Goal: Task Accomplishment & Management: Manage account settings

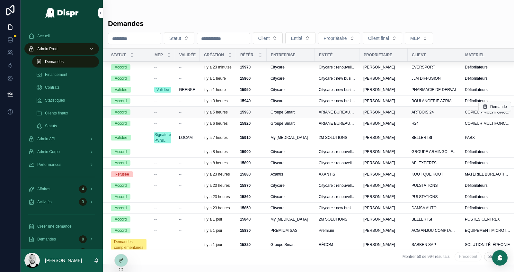
scroll to position [11, 0]
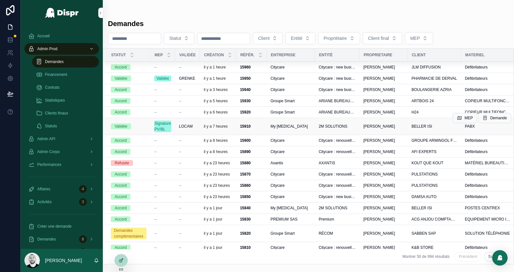
click at [257, 129] on div "15910 15910" at bounding box center [251, 126] width 23 height 5
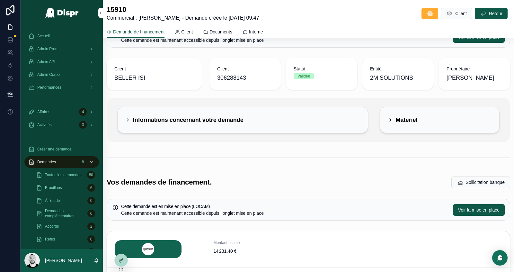
scroll to position [34, 0]
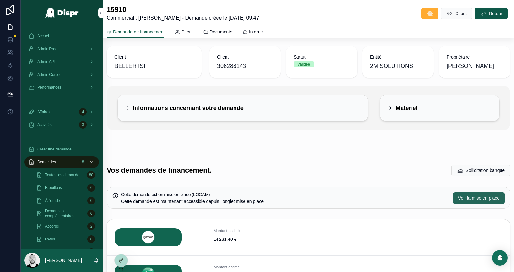
click at [465, 195] on span "Voir la mise en place" at bounding box center [478, 198] width 41 height 6
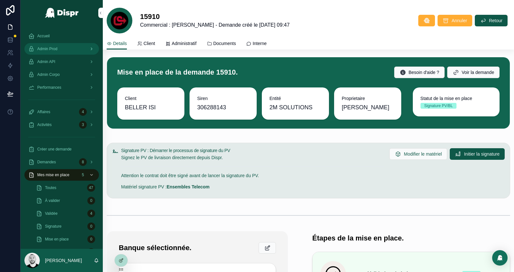
click at [54, 51] on span "Admin Prod" at bounding box center [47, 48] width 20 height 5
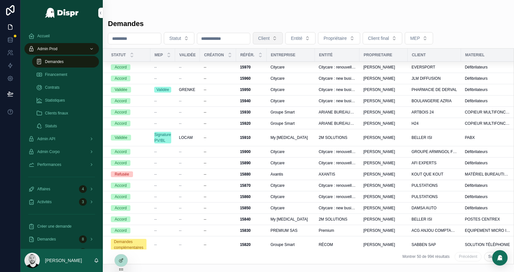
click at [278, 41] on button "Client" at bounding box center [268, 38] width 30 height 12
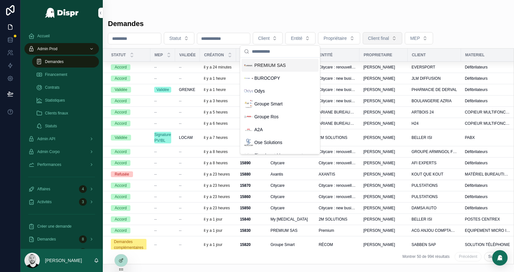
click at [389, 38] on span "Client final" at bounding box center [378, 38] width 21 height 6
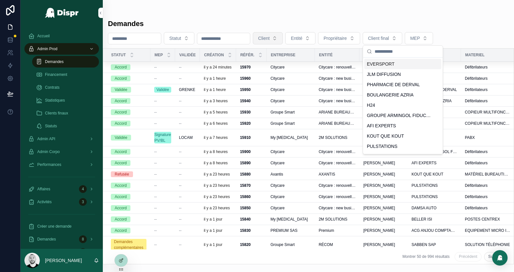
click at [270, 38] on span "Client" at bounding box center [264, 38] width 12 height 6
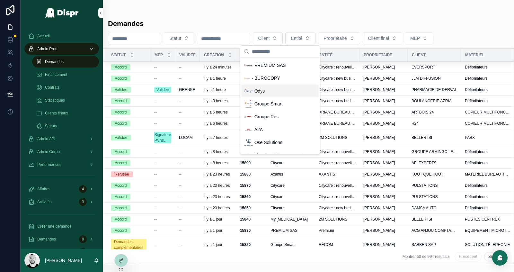
scroll to position [171, 0]
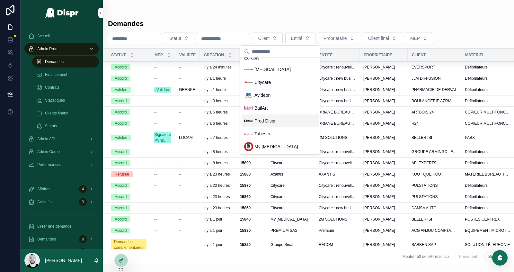
click at [263, 125] on div "Prod Dispr" at bounding box center [280, 120] width 77 height 13
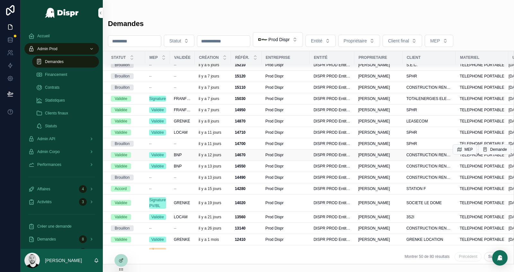
scroll to position [39, 0]
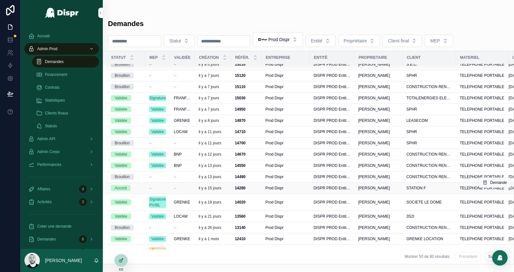
click at [161, 182] on td "--" at bounding box center [157, 187] width 25 height 11
click at [161, 187] on div "--" at bounding box center [157, 187] width 17 height 5
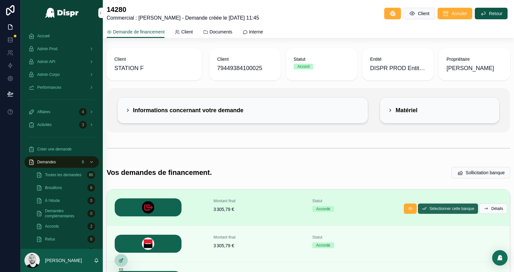
scroll to position [4, 0]
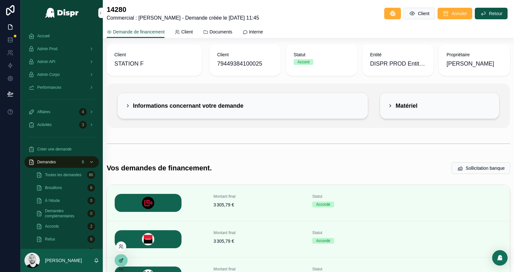
click at [125, 261] on div at bounding box center [121, 260] width 13 height 12
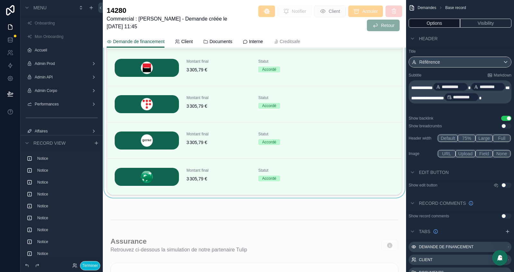
scroll to position [1314, 0]
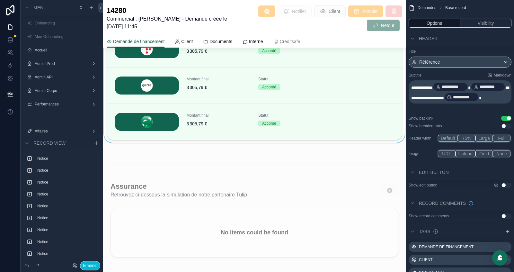
click at [236, 142] on div "scrollable content" at bounding box center [254, 51] width 303 height 190
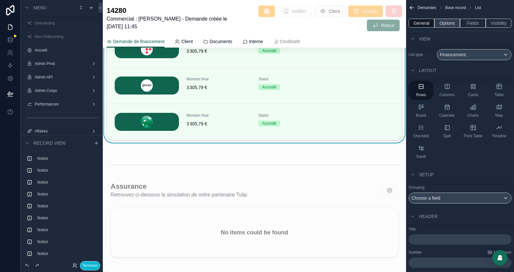
click at [447, 26] on button "Options" at bounding box center [447, 23] width 26 height 9
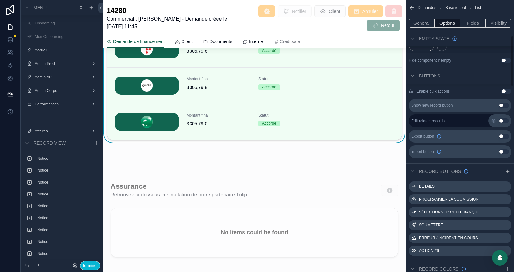
scroll to position [198, 0]
click at [506, 210] on icon "scrollable content" at bounding box center [507, 210] width 3 height 3
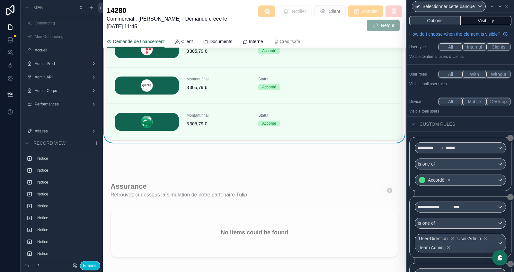
click at [428, 23] on button "Options" at bounding box center [434, 20] width 51 height 9
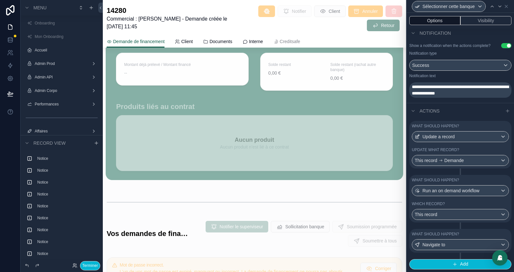
scroll to position [548, 0]
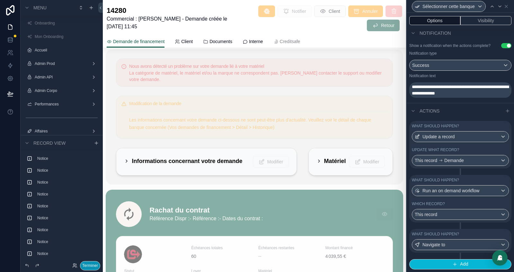
click at [88, 265] on button "Terminer" at bounding box center [90, 265] width 20 height 9
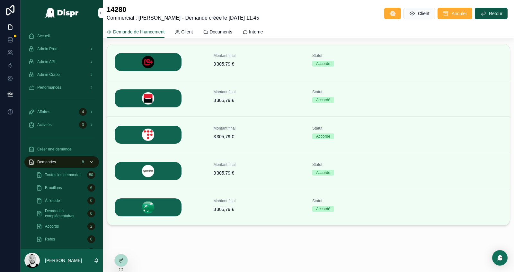
scroll to position [144, 0]
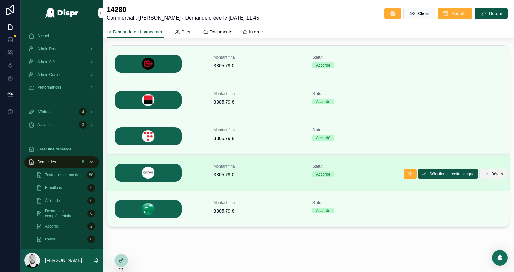
click at [492, 172] on span "Détails" at bounding box center [497, 173] width 12 height 5
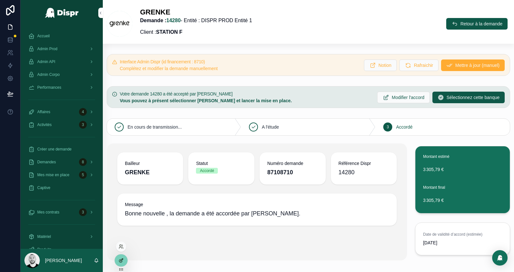
click at [122, 260] on icon at bounding box center [121, 259] width 3 height 3
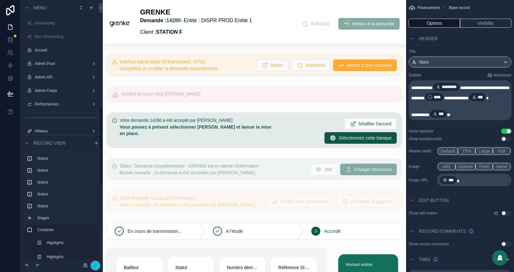
click at [269, 130] on div "scrollable content" at bounding box center [254, 130] width 303 height 40
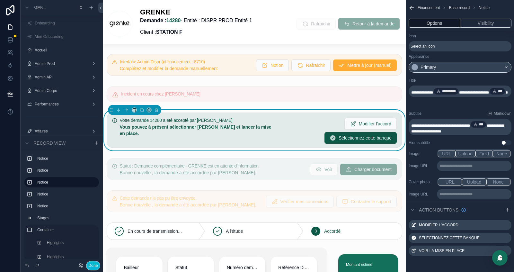
scroll to position [365, 0]
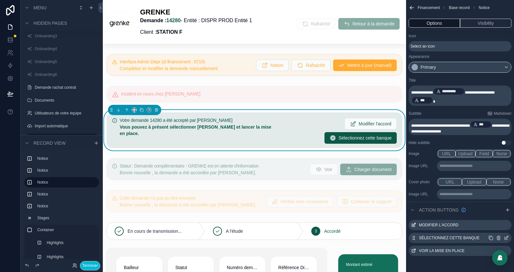
click at [506, 236] on icon "scrollable content" at bounding box center [507, 237] width 3 height 3
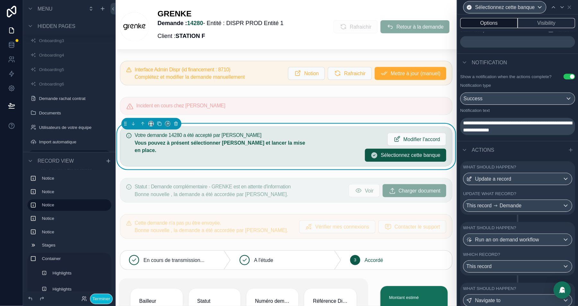
scroll to position [196, 0]
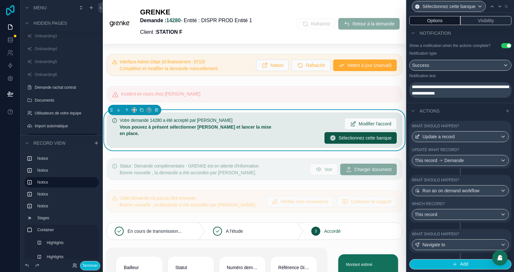
click at [8, 13] on icon at bounding box center [10, 10] width 13 height 10
click at [88, 263] on button "Terminer" at bounding box center [90, 265] width 20 height 9
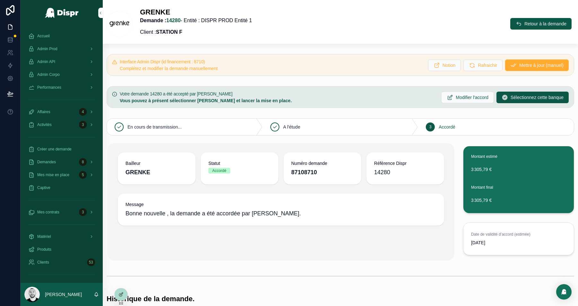
click at [355, 13] on div "[PERSON_NAME] : 14280 - Entité : DISPR PROD Entité 1 Client : STATION F Retour …" at bounding box center [341, 24] width 468 height 32
click at [514, 26] on span "Retour à la demande" at bounding box center [546, 24] width 42 height 6
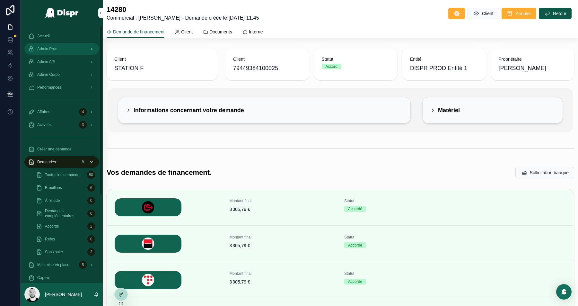
click at [64, 46] on div "Admin Prod" at bounding box center [61, 49] width 67 height 10
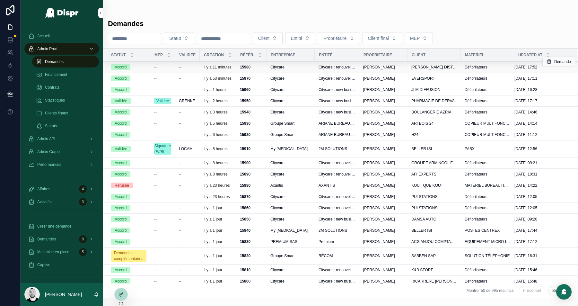
click at [162, 66] on div "--" at bounding box center [162, 67] width 17 height 5
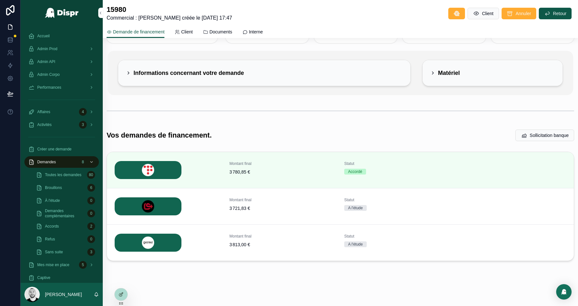
scroll to position [37, 0]
click at [514, 245] on span "Détails" at bounding box center [561, 244] width 12 height 5
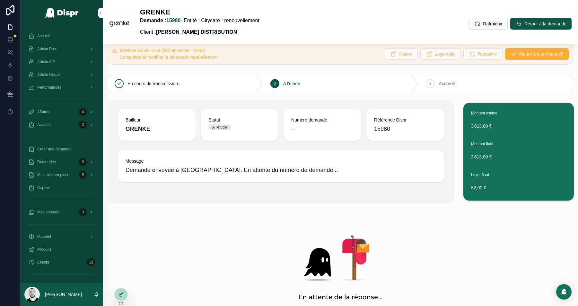
scroll to position [20, 0]
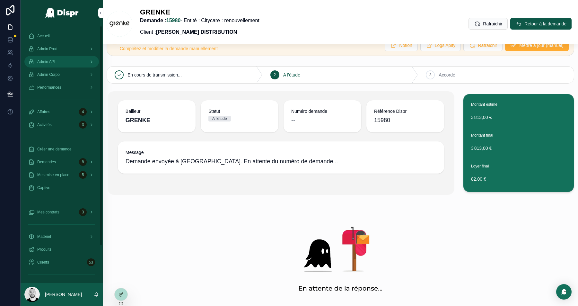
click at [60, 61] on div "Admin API" at bounding box center [61, 62] width 67 height 10
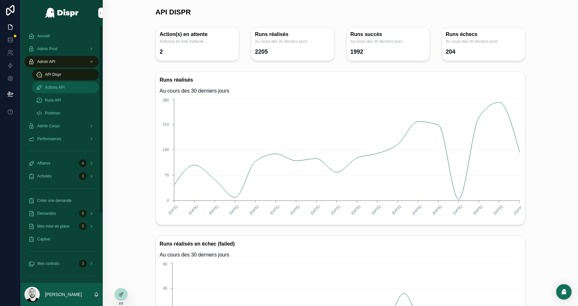
click at [45, 89] on span "Actions API" at bounding box center [55, 87] width 20 height 5
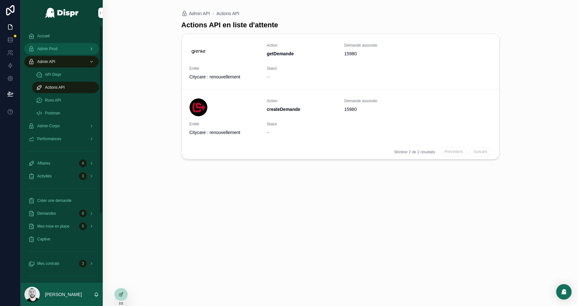
click at [57, 50] on span "Admin Prod" at bounding box center [47, 48] width 20 height 5
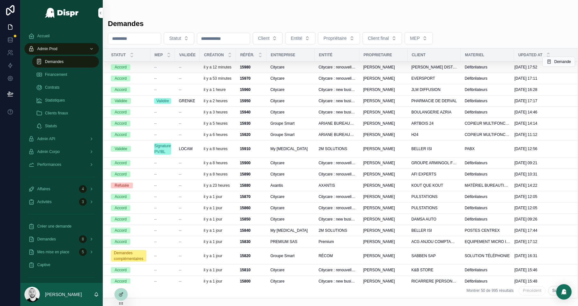
click at [168, 65] on td "--" at bounding box center [162, 67] width 25 height 11
click at [166, 69] on div "--" at bounding box center [162, 67] width 17 height 5
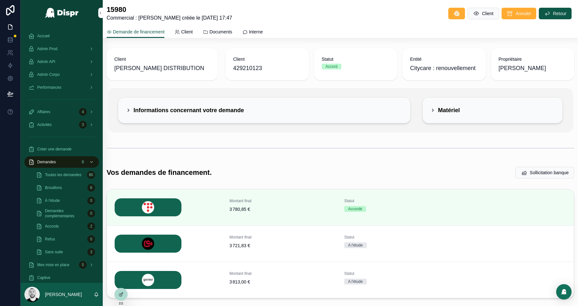
scroll to position [37, 0]
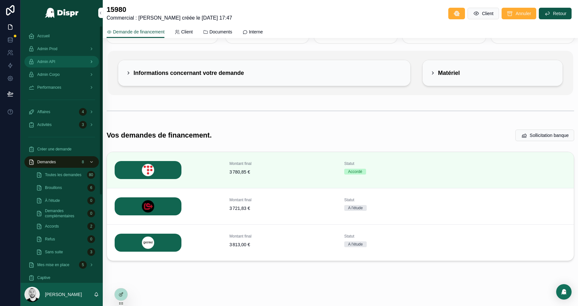
click at [52, 61] on span "Admin API" at bounding box center [46, 61] width 18 height 5
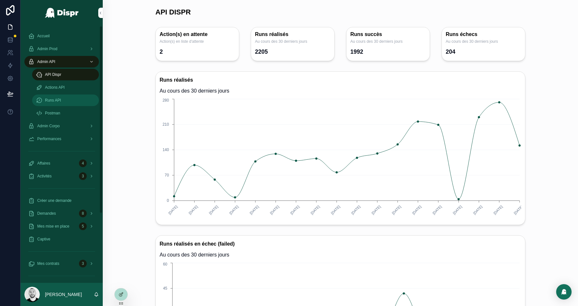
click at [45, 100] on span "Runs API" at bounding box center [53, 100] width 16 height 5
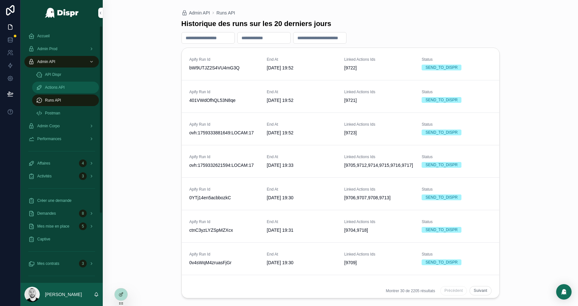
click at [69, 87] on div "Actions API" at bounding box center [65, 87] width 59 height 10
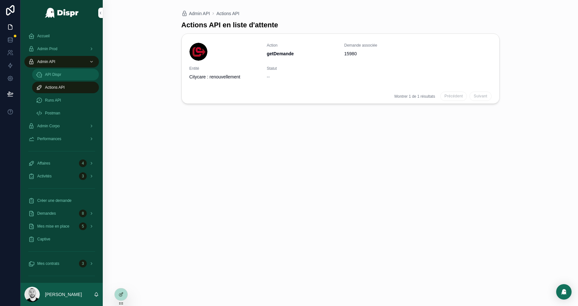
click at [58, 73] on span "API Dispr" at bounding box center [53, 74] width 16 height 5
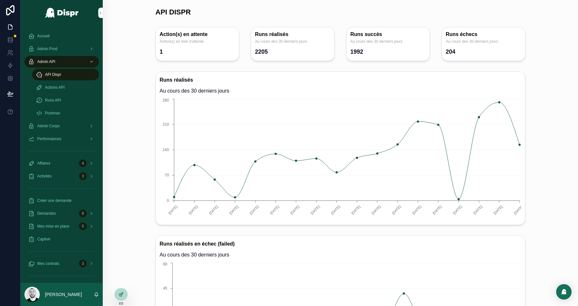
click at [165, 80] on h3 "Runs réalisés" at bounding box center [341, 79] width 362 height 9
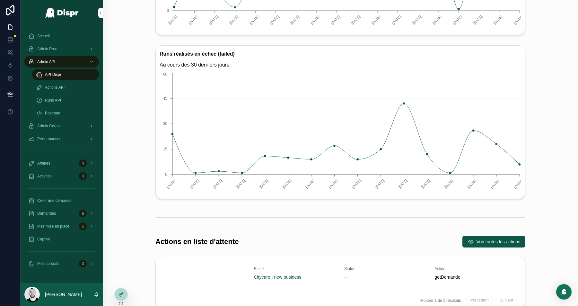
scroll to position [189, 0]
click at [119, 271] on icon at bounding box center [121, 294] width 5 height 5
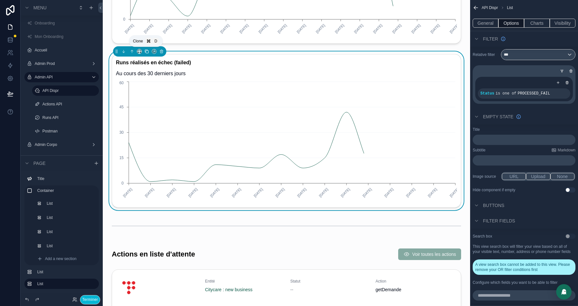
click at [145, 52] on icon "scrollable content" at bounding box center [147, 51] width 4 height 4
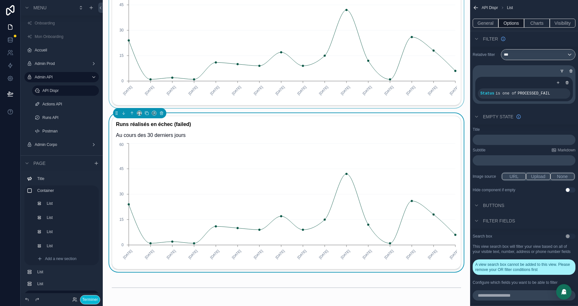
scroll to position [307, 0]
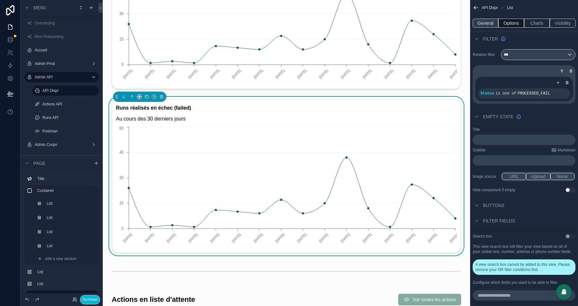
click at [478, 23] on button "General" at bounding box center [486, 23] width 26 height 9
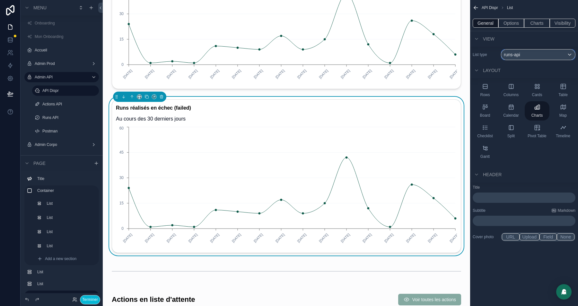
click at [514, 56] on div "runs-api" at bounding box center [538, 54] width 74 height 10
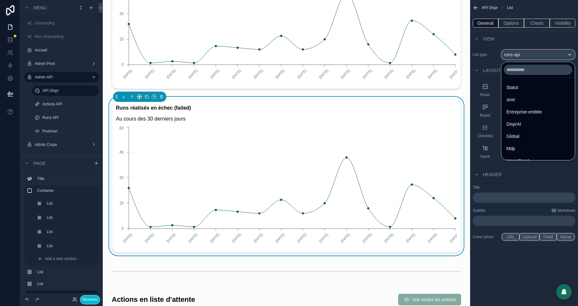
scroll to position [514, 0]
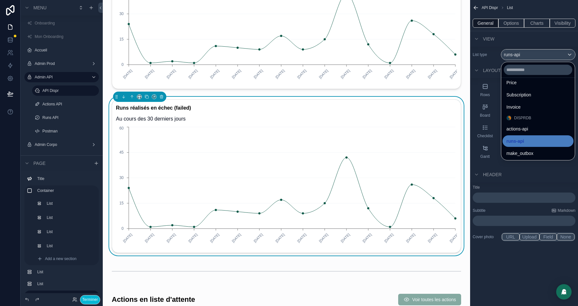
click at [514, 37] on div "scrollable content" at bounding box center [289, 153] width 578 height 306
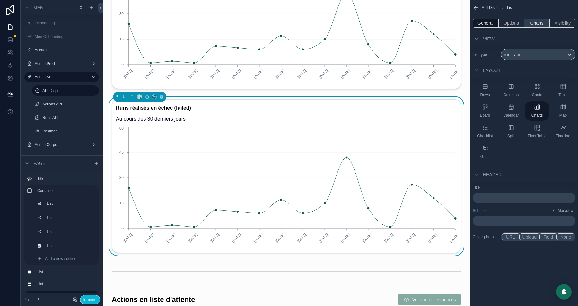
click at [514, 20] on button "Charts" at bounding box center [537, 23] width 26 height 9
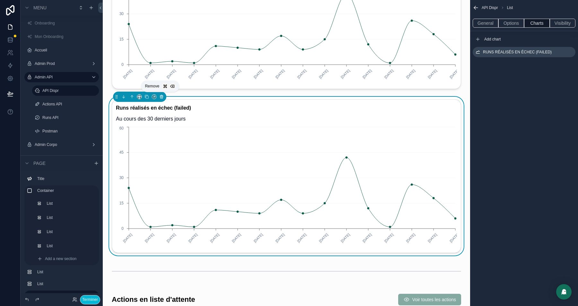
click at [161, 97] on icon "scrollable content" at bounding box center [161, 96] width 4 height 4
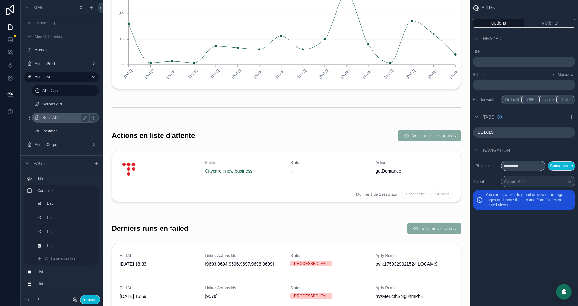
click at [60, 117] on label "Runs API" at bounding box center [64, 117] width 44 height 5
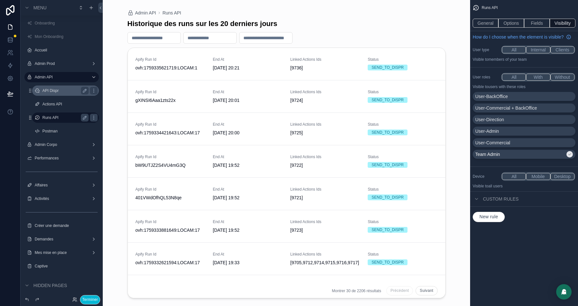
click at [56, 90] on label "API Dispr" at bounding box center [64, 90] width 44 height 5
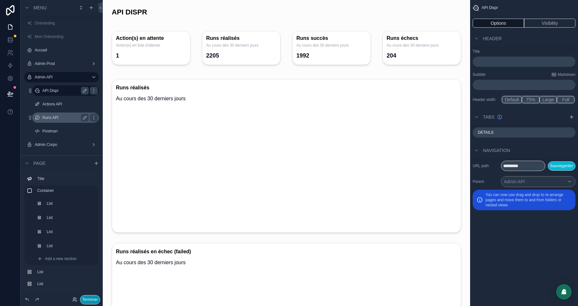
click at [87, 271] on div "Terminer" at bounding box center [88, 299] width 26 height 9
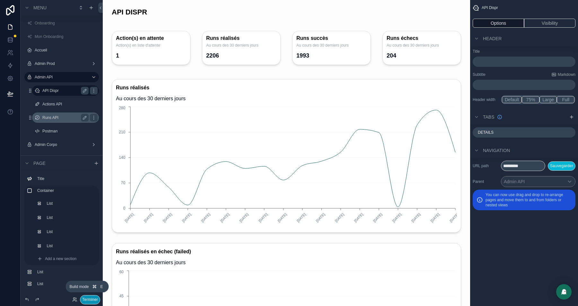
click at [89, 271] on button "Terminer" at bounding box center [90, 299] width 20 height 9
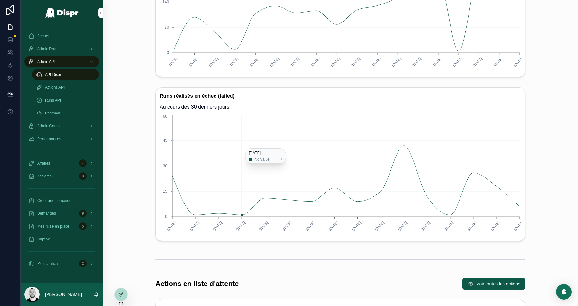
scroll to position [145, 0]
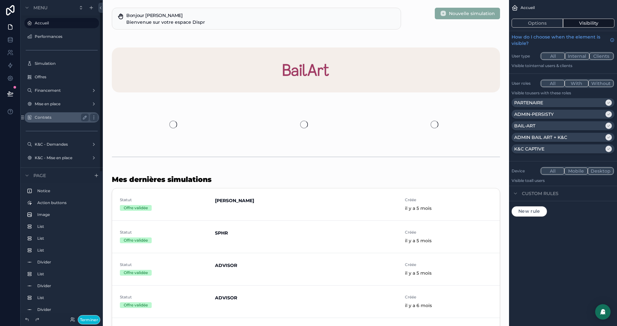
click at [23, 116] on icon "scrollable content" at bounding box center [22, 117] width 5 height 5
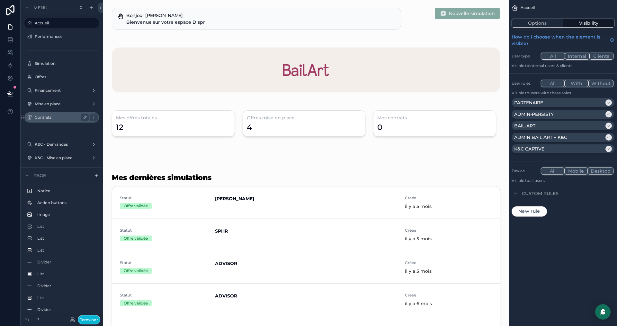
click at [40, 117] on label "Contrats" at bounding box center [60, 117] width 51 height 5
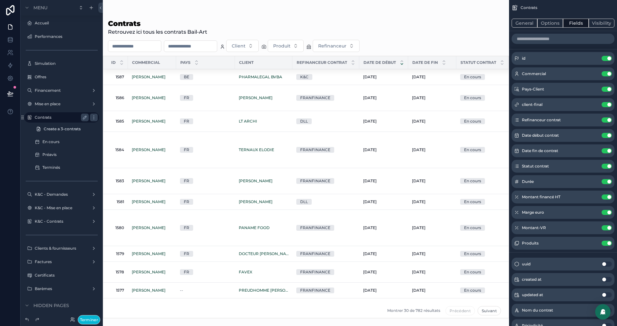
click at [150, 49] on div "scrollable content" at bounding box center [306, 163] width 406 height 326
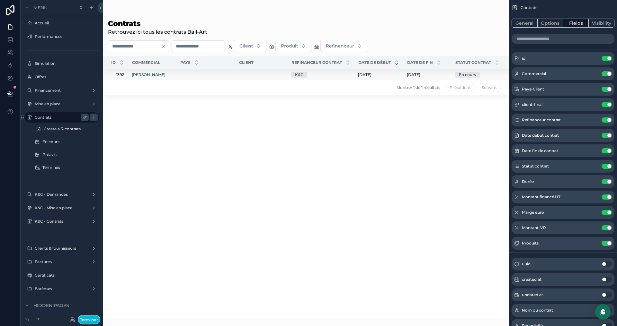
type input "****"
click at [220, 74] on div "--" at bounding box center [205, 74] width 51 height 5
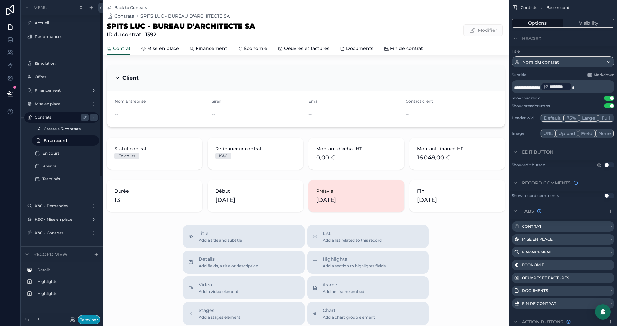
click at [88, 319] on button "Terminer" at bounding box center [89, 319] width 22 height 9
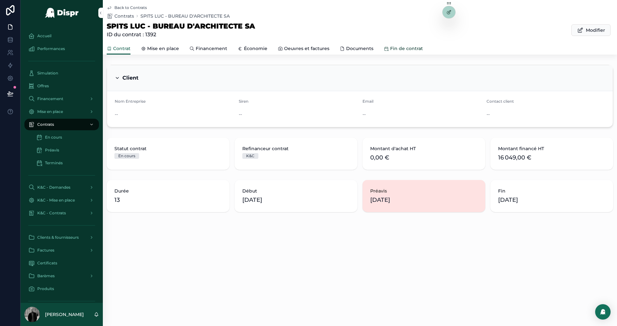
click at [394, 48] on span "Fin de contrat" at bounding box center [406, 48] width 33 height 6
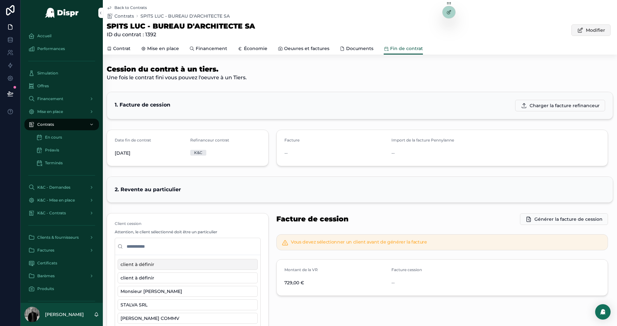
click at [584, 28] on button "Modifier" at bounding box center [590, 30] width 39 height 12
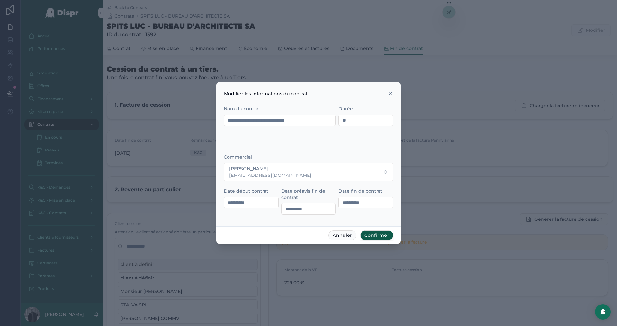
click at [390, 94] on icon at bounding box center [390, 93] width 5 height 5
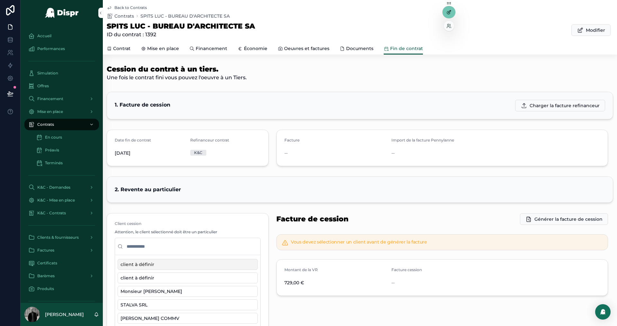
click at [446, 13] on div at bounding box center [448, 12] width 13 height 12
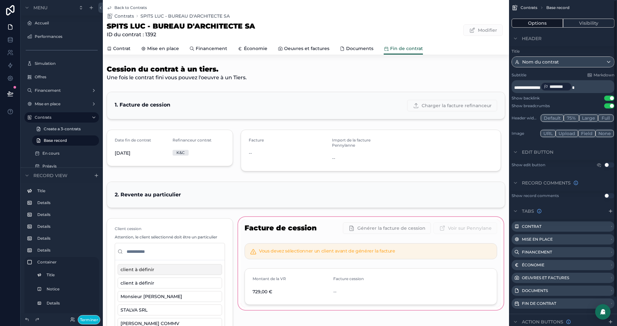
click at [367, 222] on div "scrollable content" at bounding box center [371, 298] width 268 height 164
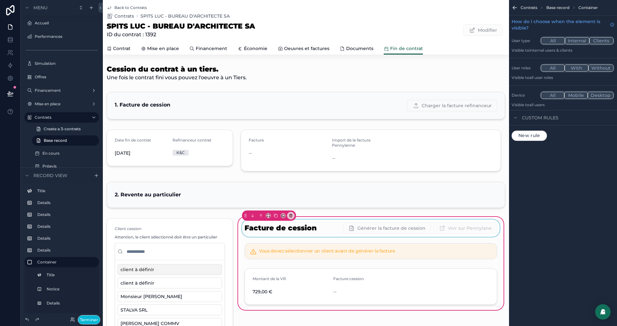
click at [297, 225] on div "scrollable content" at bounding box center [371, 228] width 260 height 17
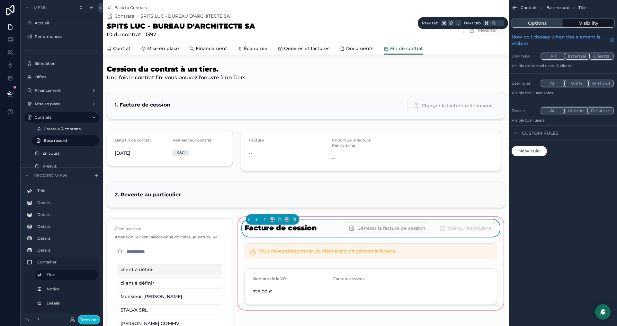
click at [540, 25] on button "Options" at bounding box center [536, 23] width 51 height 9
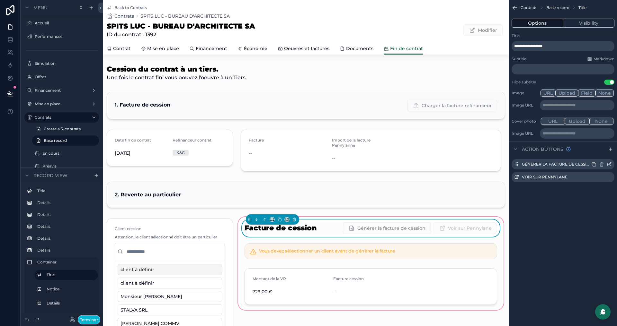
click at [609, 164] on icon "scrollable content" at bounding box center [608, 164] width 5 height 5
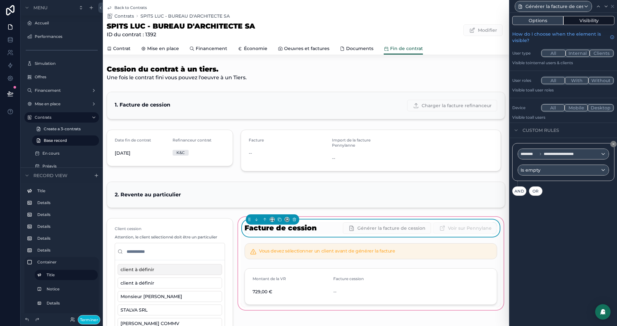
click at [544, 19] on button "Options" at bounding box center [537, 20] width 51 height 9
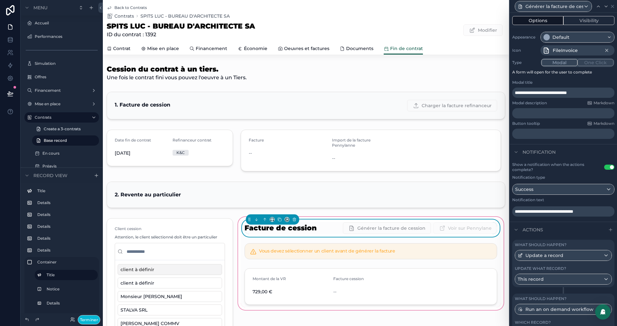
scroll to position [83, 0]
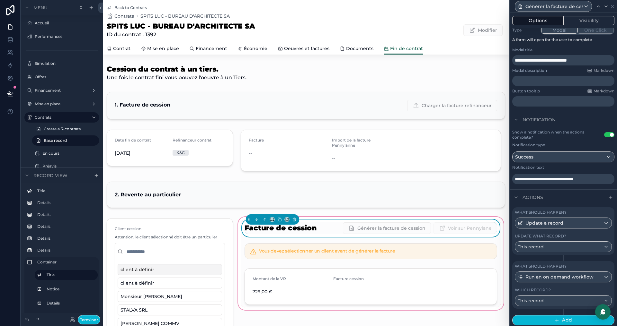
click at [569, 289] on div "Which record?" at bounding box center [563, 290] width 97 height 5
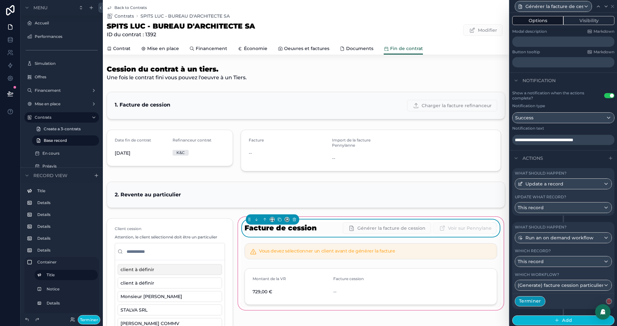
click at [531, 299] on button "Terminer" at bounding box center [530, 301] width 31 height 10
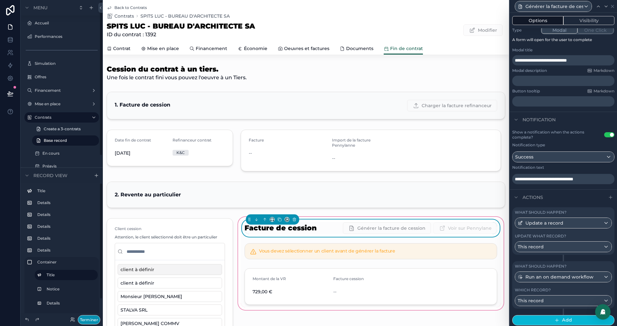
click at [93, 320] on button "Terminer" at bounding box center [89, 319] width 22 height 9
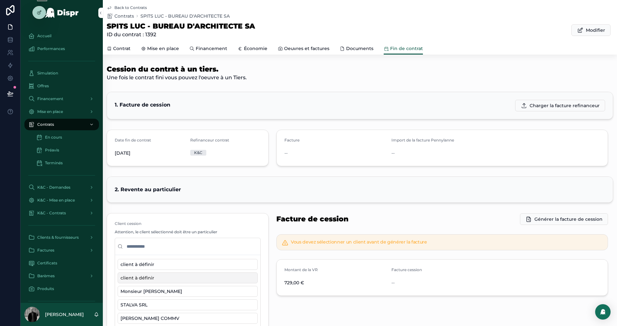
drag, startPoint x: 449, startPoint y: 3, endPoint x: 39, endPoint y: 3, distance: 409.9
click at [39, 3] on icon at bounding box center [39, 3] width 5 height 5
